Goal: Obtain resource: Download file/media

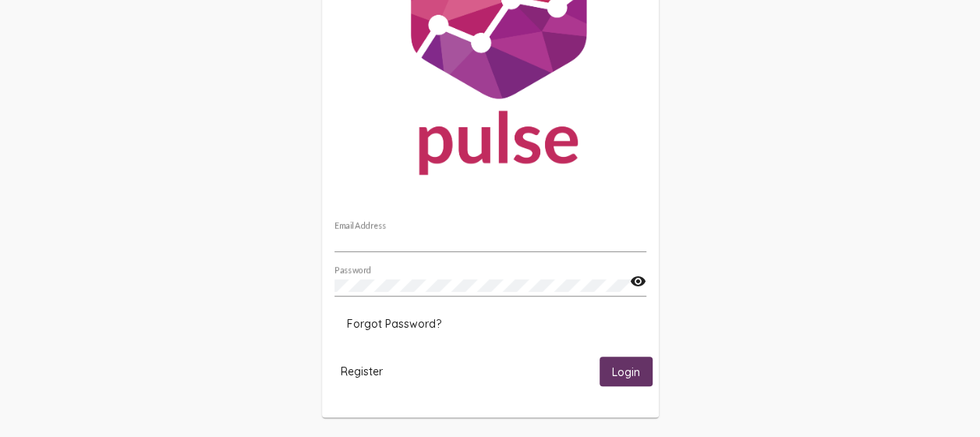
scroll to position [129, 0]
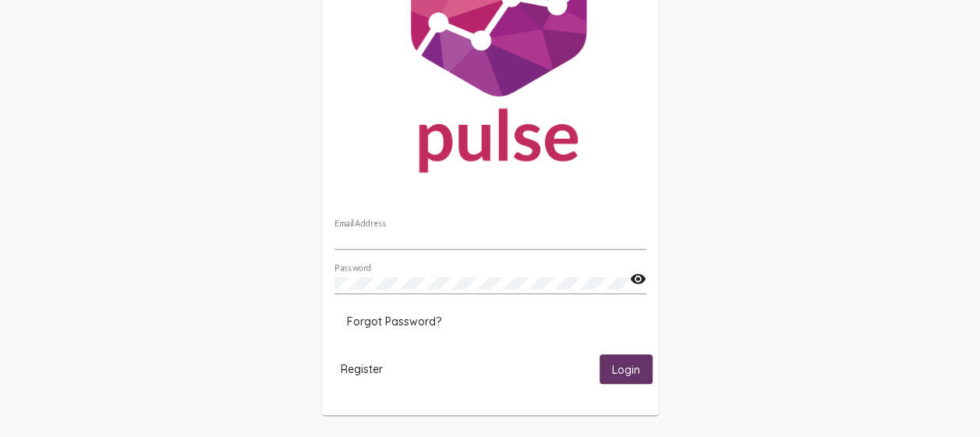
type input "[EMAIL_ADDRESS][DOMAIN_NAME]"
click at [633, 370] on span "Login" at bounding box center [626, 370] width 28 height 14
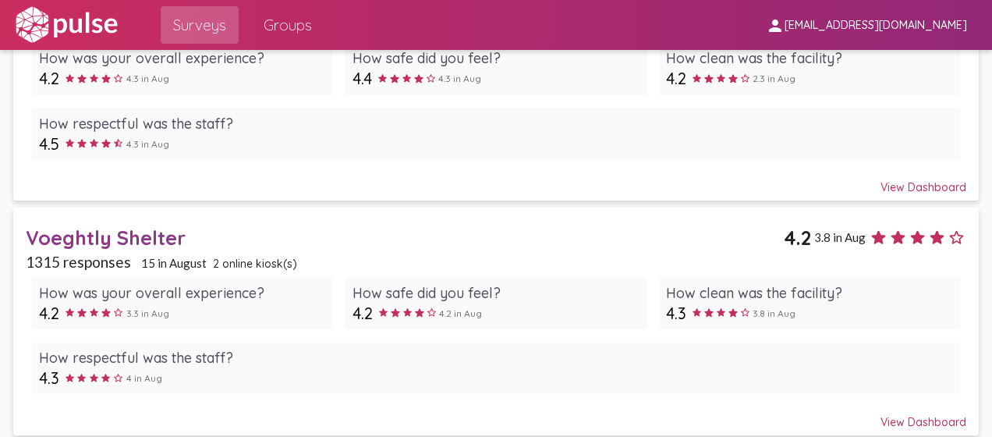
scroll to position [190, 0]
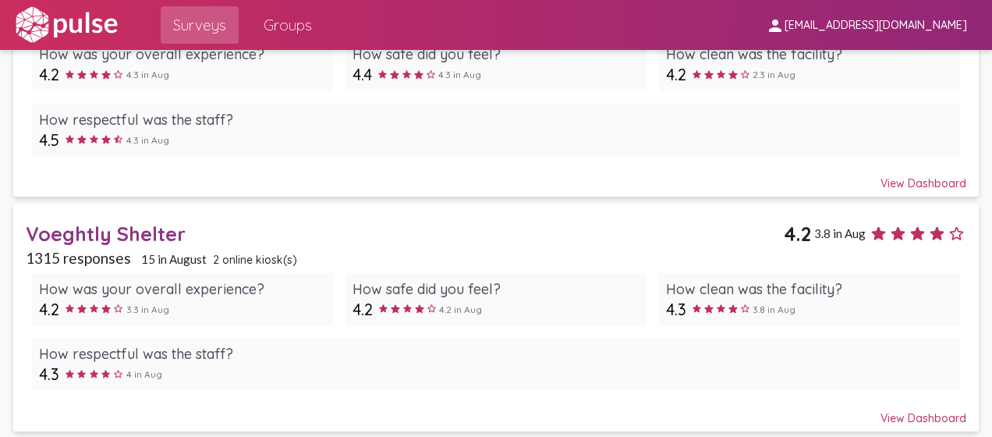
click at [106, 226] on div "Voeghtly Shelter" at bounding box center [405, 233] width 758 height 24
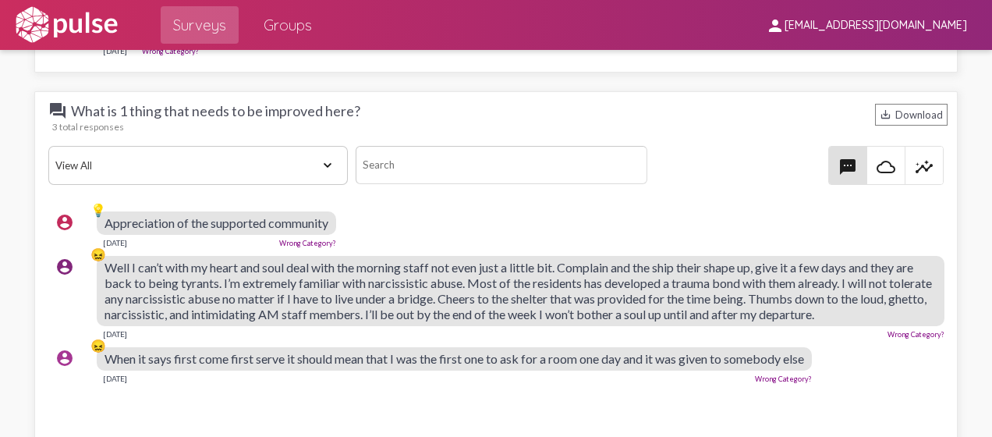
scroll to position [2730, 0]
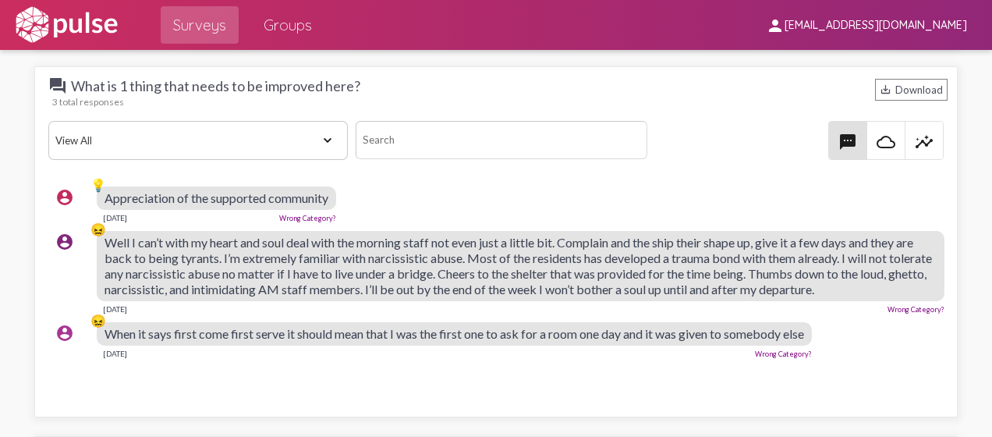
click at [326, 136] on select "View All Positive Neutral Negative Happy Meh Suggestions Angry Disgust Sadness …" at bounding box center [197, 140] width 299 height 39
click at [441, 206] on div "account_circle 💡 Appreciation of the supported community [DATE] Wrong Category?" at bounding box center [499, 204] width 903 height 50
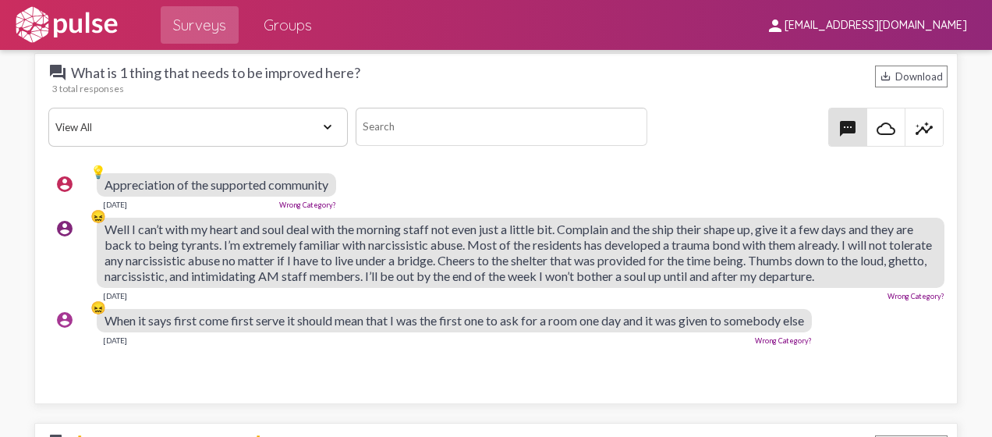
scroll to position [2665, 0]
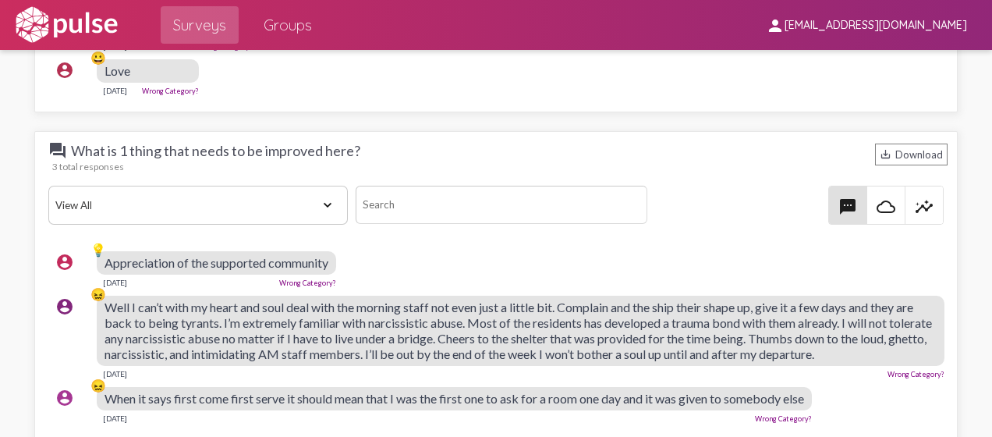
click at [324, 204] on select "View All Positive Neutral Negative Happy Meh Suggestions Angry Disgust Sadness …" at bounding box center [197, 205] width 299 height 39
click at [755, 217] on div "textsms cloud_queue insights" at bounding box center [799, 205] width 290 height 39
click at [905, 149] on div "save_alt Download" at bounding box center [911, 155] width 73 height 22
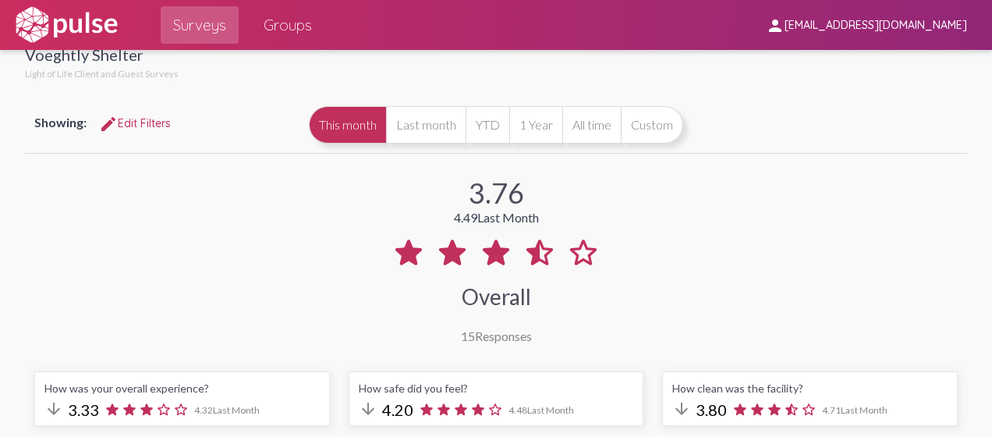
scroll to position [0, 0]
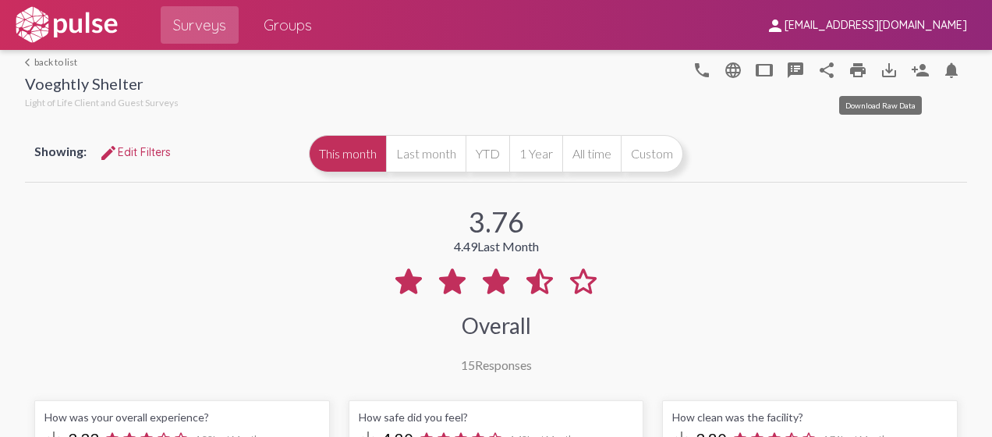
click at [883, 75] on mat-icon "save_alt" at bounding box center [889, 70] width 19 height 19
